Goal: Find specific page/section: Find specific page/section

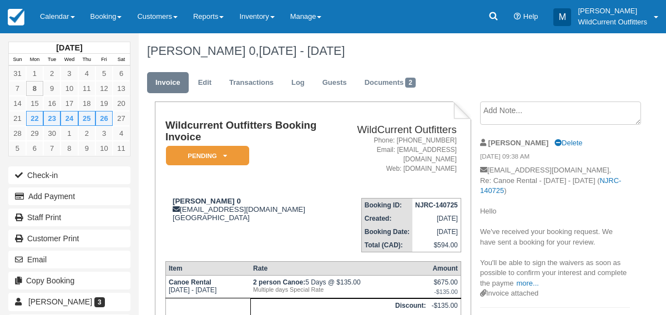
scroll to position [46, 0]
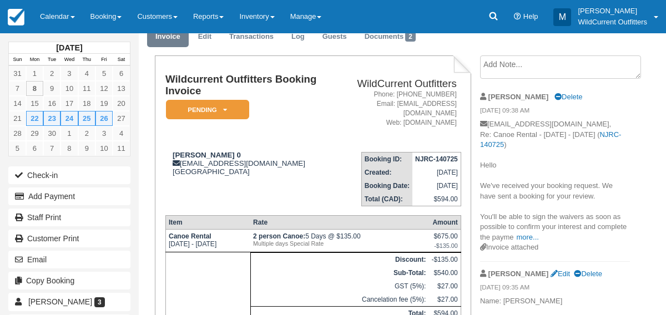
click at [49, 16] on link "Calendar" at bounding box center [57, 16] width 50 height 33
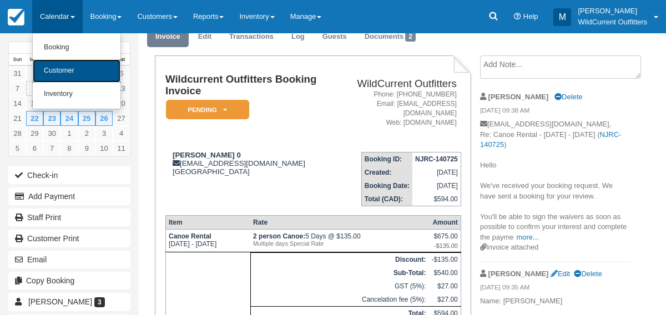
click at [50, 70] on link "Customer" at bounding box center [77, 70] width 88 height 23
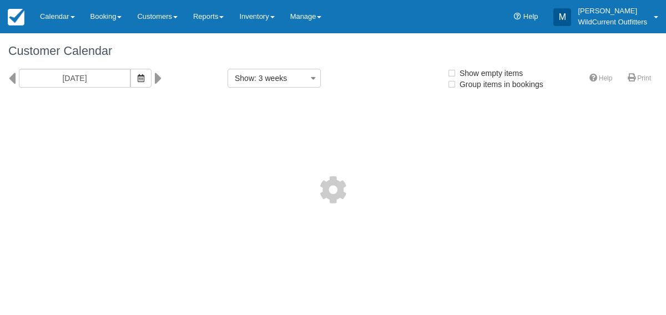
select select
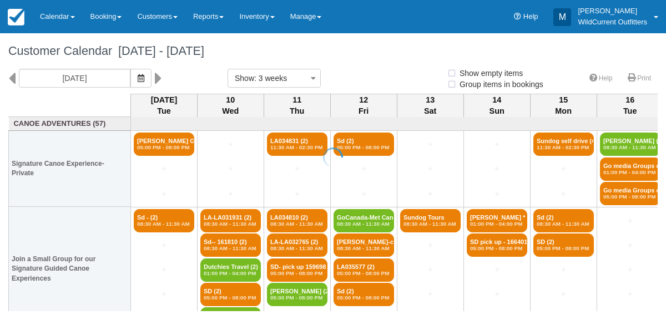
select select
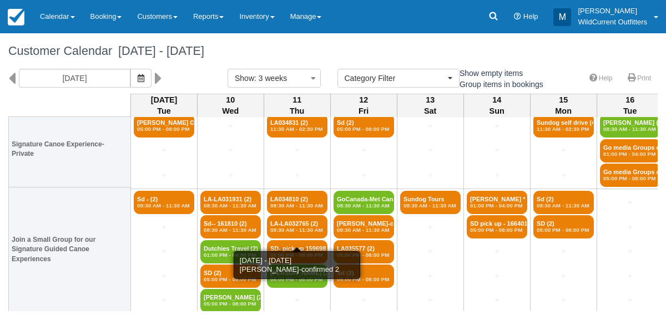
scroll to position [20, 0]
